Goal: Register for event/course

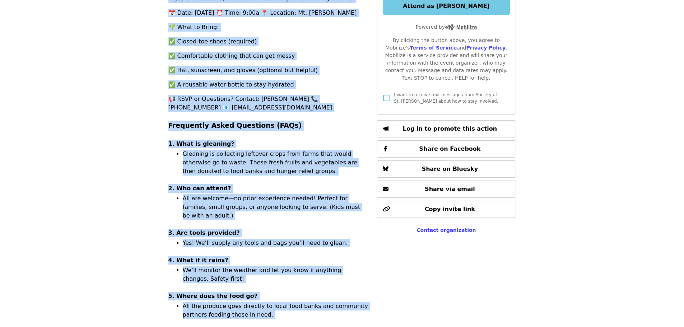
scroll to position [382, 0]
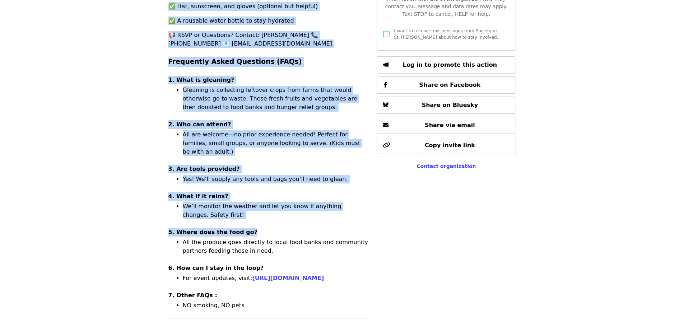
drag, startPoint x: 170, startPoint y: 33, endPoint x: 284, endPoint y: 190, distance: 193.6
click at [284, 190] on section "About this event Let’s fight hunger and food waste—together. Join us for a Soci…" at bounding box center [268, 93] width 200 height 433
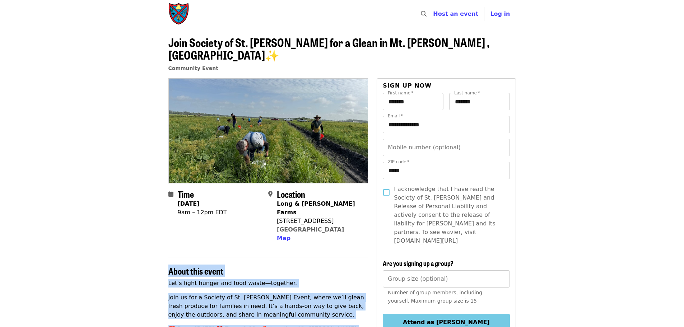
scroll to position [0, 0]
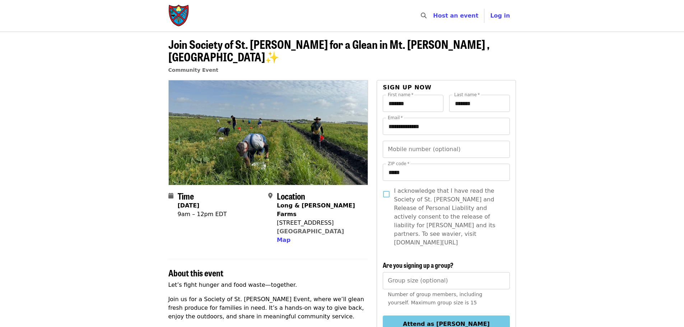
drag, startPoint x: 341, startPoint y: 208, endPoint x: 277, endPoint y: 193, distance: 65.3
click at [277, 193] on div "Location [GEOGRAPHIC_DATA][PERSON_NAME] [STREET_ADDRESS] Map" at bounding box center [315, 218] width 94 height 54
copy span "Long & [PERSON_NAME] Farms [STREET_ADDRESS]"
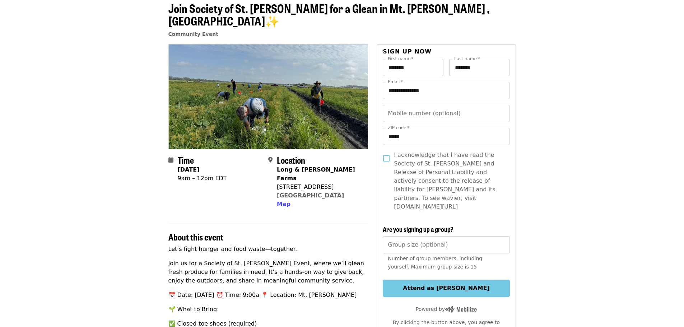
scroll to position [72, 0]
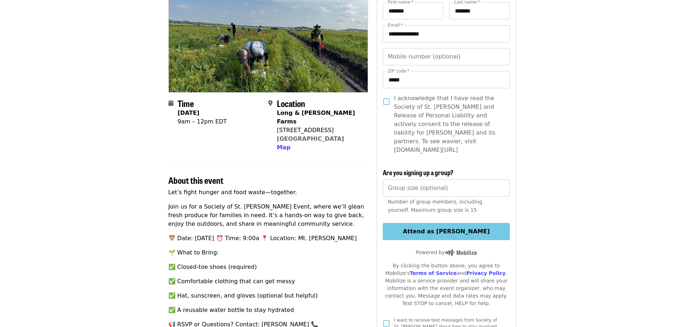
scroll to position [144, 0]
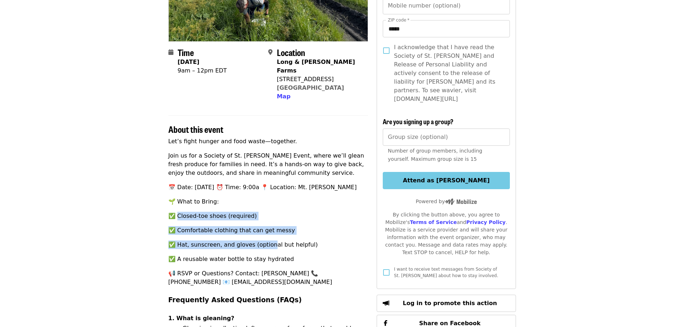
drag, startPoint x: 179, startPoint y: 196, endPoint x: 269, endPoint y: 219, distance: 93.0
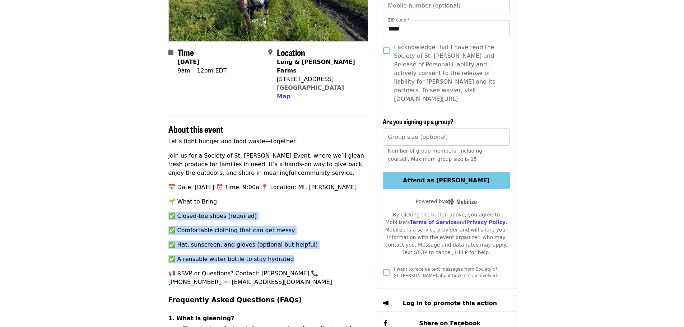
drag, startPoint x: 288, startPoint y: 237, endPoint x: 168, endPoint y: 193, distance: 127.6
copy div "✅ Closed-toe shoes (required) ✅ Comfortable clothing that can get messy ✅ Hat, …"
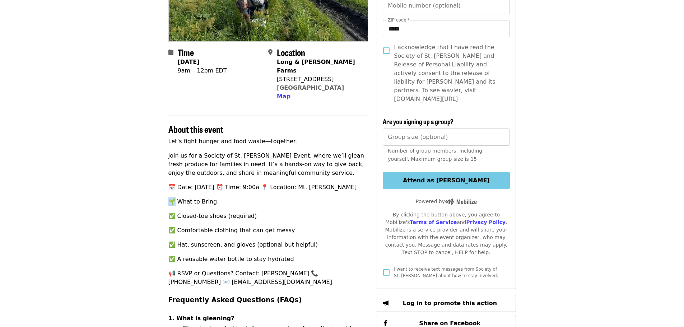
drag, startPoint x: 174, startPoint y: 180, endPoint x: 165, endPoint y: 179, distance: 9.4
copy p "🌱"
